Goal: Task Accomplishment & Management: Manage account settings

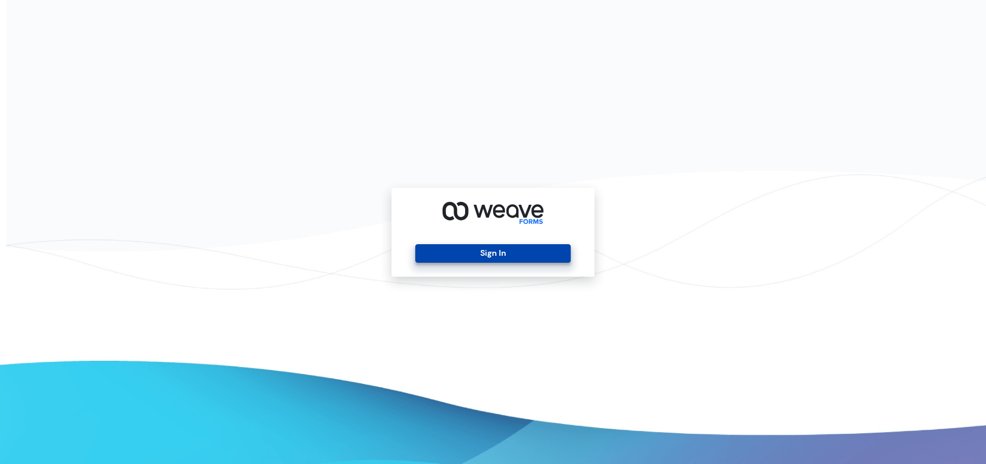
click at [524, 253] on button "Sign In" at bounding box center [492, 253] width 155 height 19
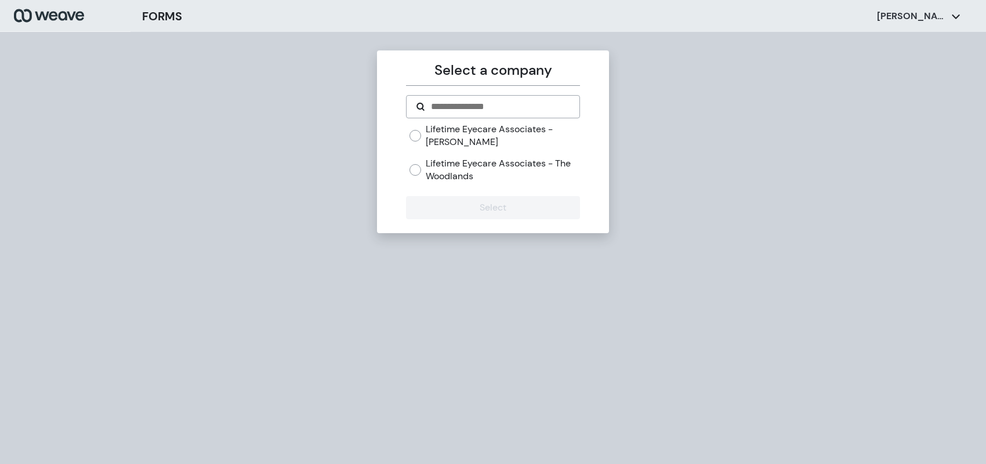
click at [508, 166] on label "Lifetime Eyecare Associates - The Woodlands" at bounding box center [503, 169] width 154 height 25
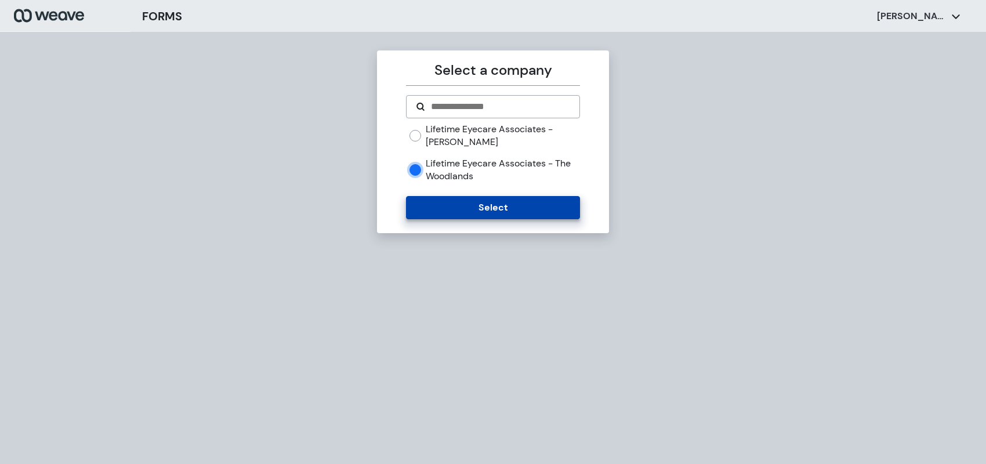
click at [480, 207] on button "Select" at bounding box center [492, 207] width 173 height 23
